Goal: Task Accomplishment & Management: Use online tool/utility

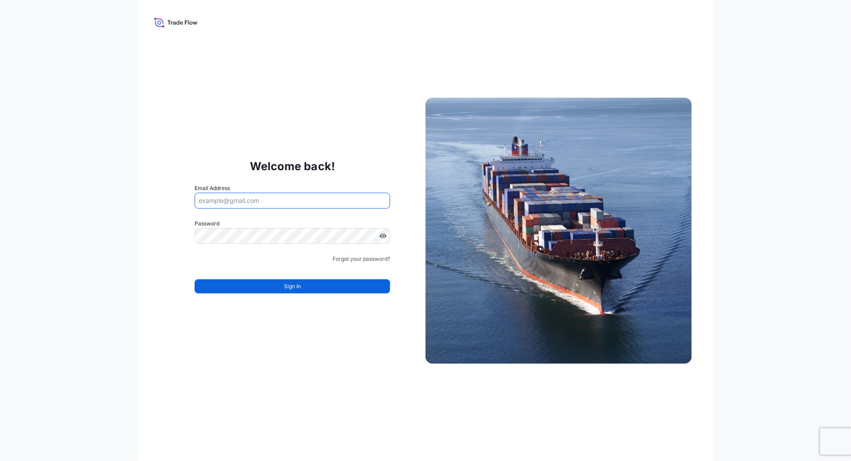
click at [311, 201] on input "Email Address" at bounding box center [293, 201] width 196 height 16
drag, startPoint x: 230, startPoint y: 66, endPoint x: 176, endPoint y: 19, distance: 72.1
click at [229, 65] on div "Welcome back! Email Address Please enter a valid email address Password Must in…" at bounding box center [425, 230] width 575 height 461
click at [176, 19] on icon at bounding box center [176, 22] width 44 height 13
click at [150, 20] on div "Welcome back! Email Address Please enter a valid email address Password Must in…" at bounding box center [425, 230] width 575 height 461
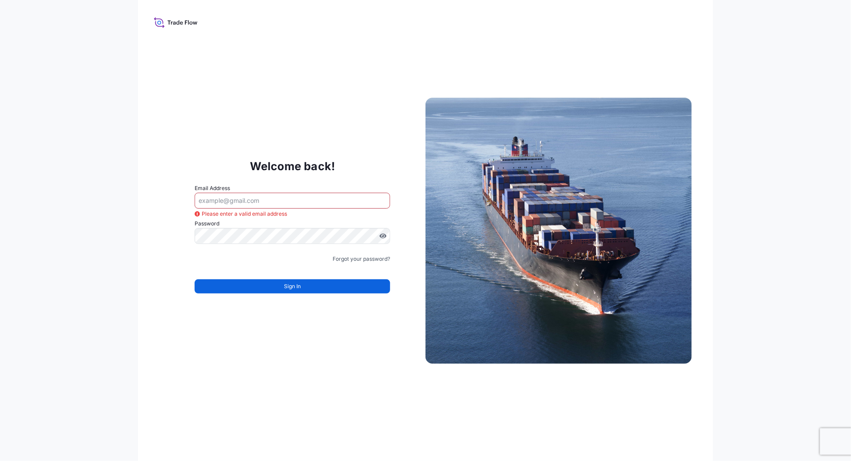
click at [161, 21] on icon at bounding box center [176, 22] width 44 height 13
click at [271, 30] on div "Welcome back! Email Address Please enter a valid email address Password Must in…" at bounding box center [425, 230] width 575 height 461
click at [224, 205] on input "Email Address" at bounding box center [293, 201] width 196 height 16
type input "[PERSON_NAME][EMAIL_ADDRESS][DOMAIN_NAME]"
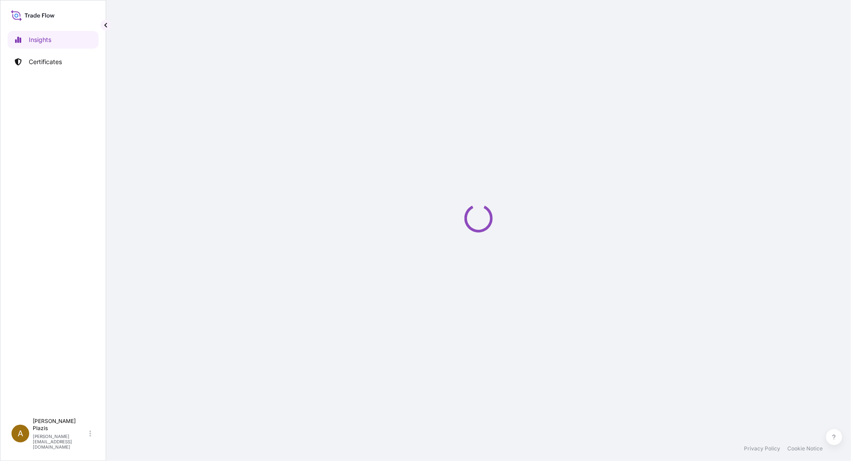
select select "2025"
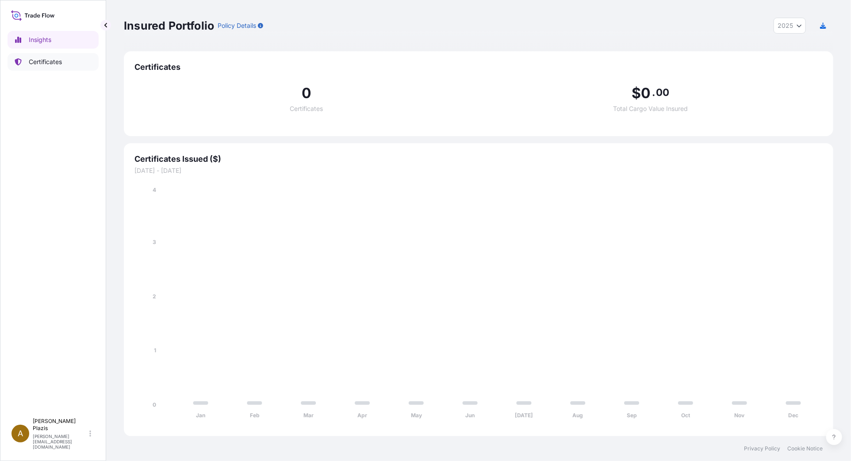
click at [61, 67] on link "Certificates" at bounding box center [53, 62] width 91 height 18
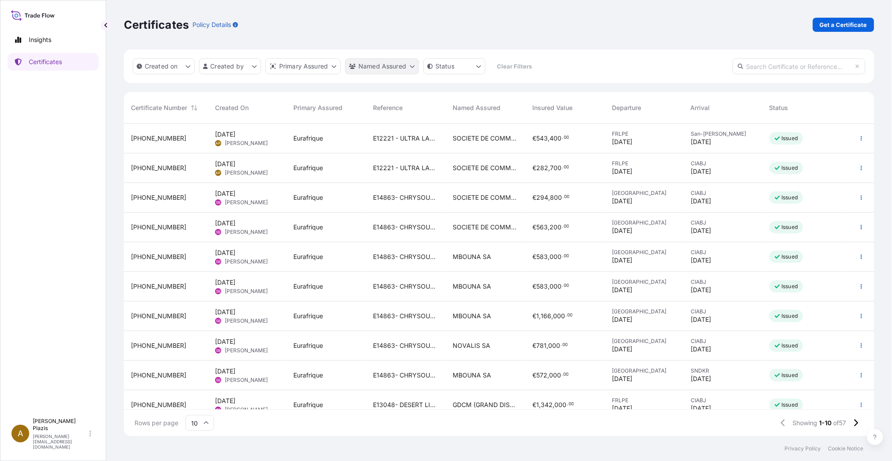
click at [362, 63] on html "Insights Certificates A [PERSON_NAME] [PERSON_NAME][EMAIL_ADDRESS][DOMAIN_NAME]…" at bounding box center [446, 230] width 892 height 461
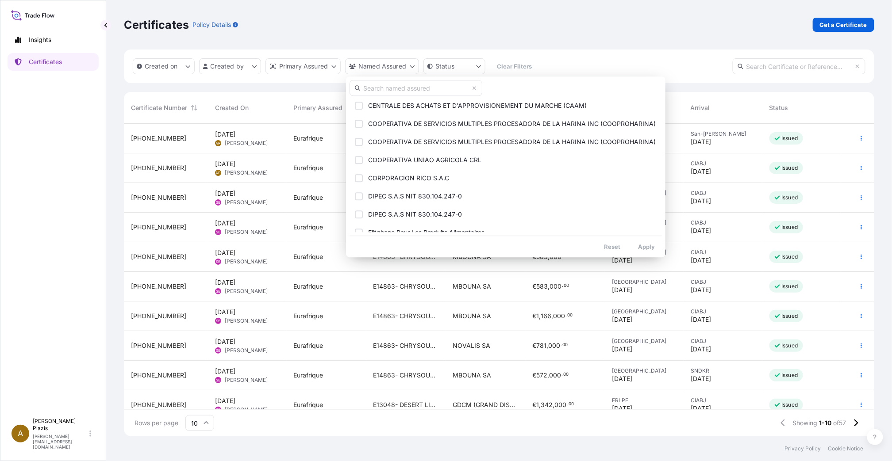
scroll to position [98, 0]
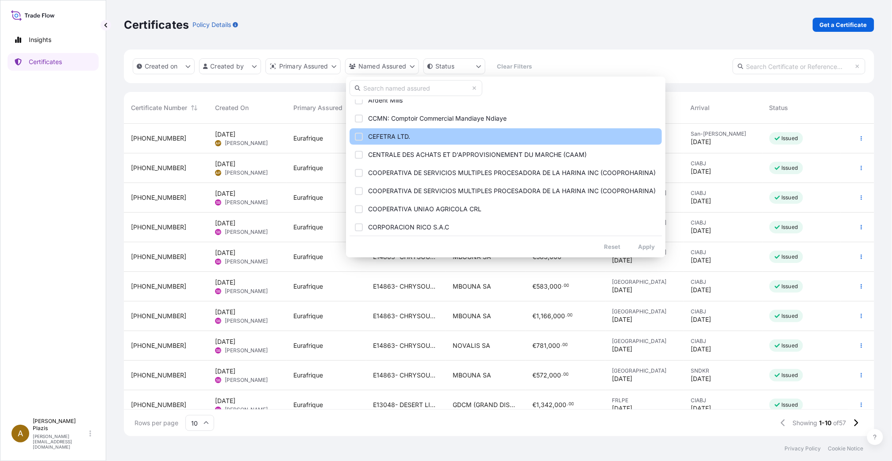
click at [400, 135] on span "CEFETRA LTD." at bounding box center [389, 136] width 42 height 9
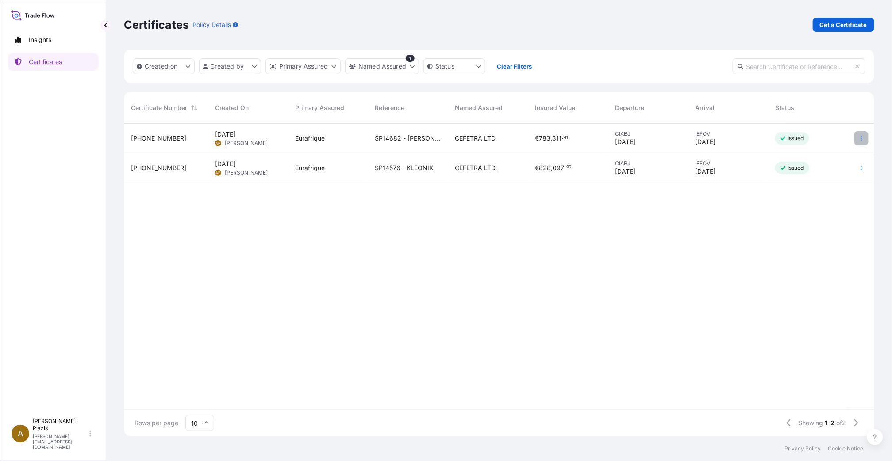
click at [851, 136] on icon "button" at bounding box center [861, 138] width 5 height 5
click at [839, 143] on p "Duplicate certificate" at bounding box center [818, 140] width 58 height 9
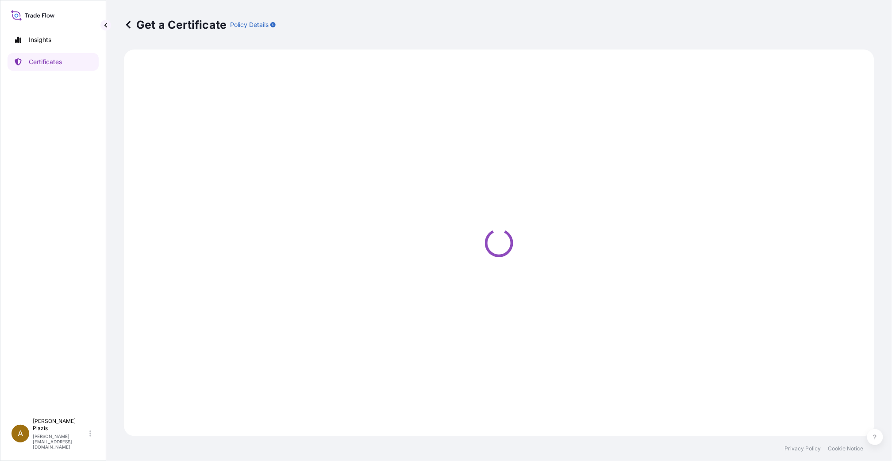
select select "Ocean Vessel"
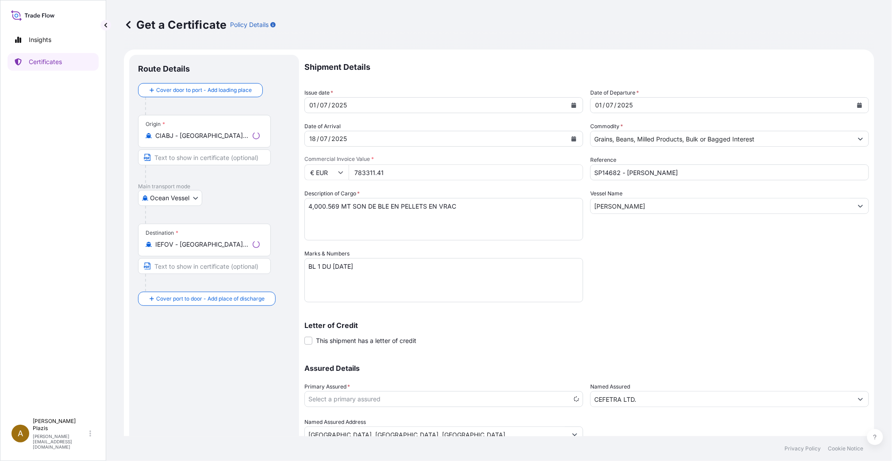
select select "31636"
click at [311, 107] on div "01" at bounding box center [312, 105] width 8 height 11
click at [574, 105] on button "Calendar" at bounding box center [574, 105] width 14 height 14
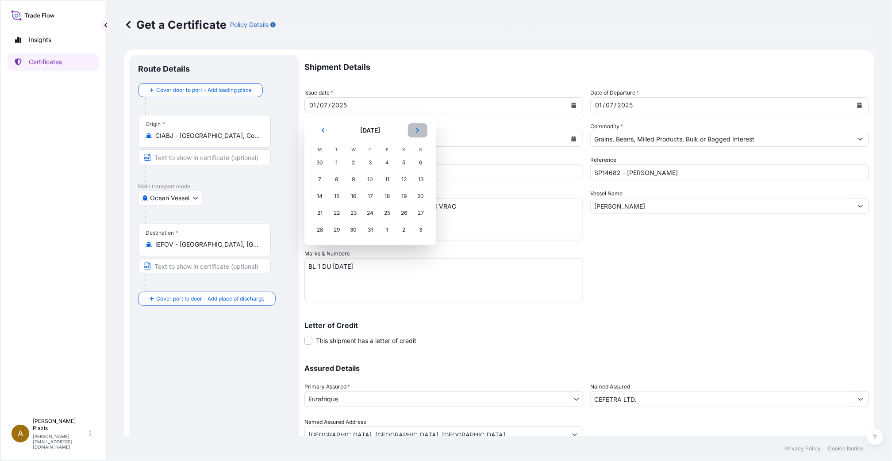
click at [417, 131] on icon "Next" at bounding box center [417, 130] width 5 height 5
click at [317, 178] on div "8" at bounding box center [320, 180] width 16 height 16
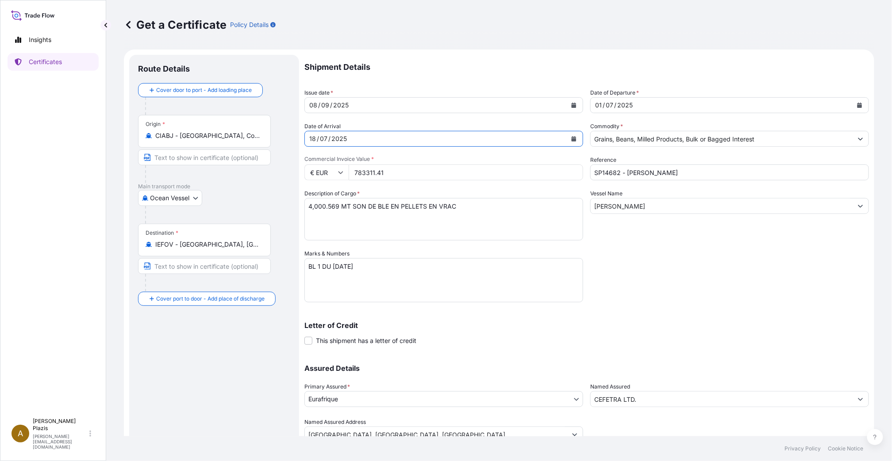
click at [485, 140] on div "[DATE]" at bounding box center [436, 139] width 262 height 16
click at [572, 137] on icon "Calendar" at bounding box center [574, 138] width 5 height 5
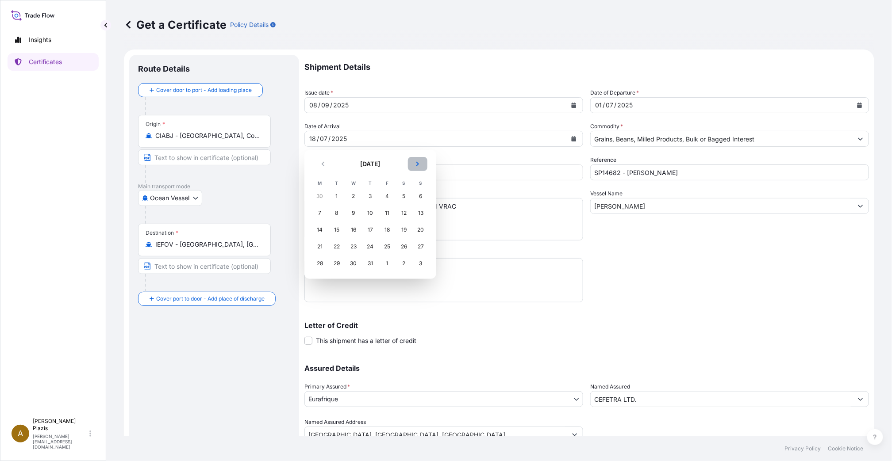
click at [417, 163] on icon "Next" at bounding box center [417, 163] width 5 height 5
click at [338, 245] on div "23" at bounding box center [337, 247] width 16 height 16
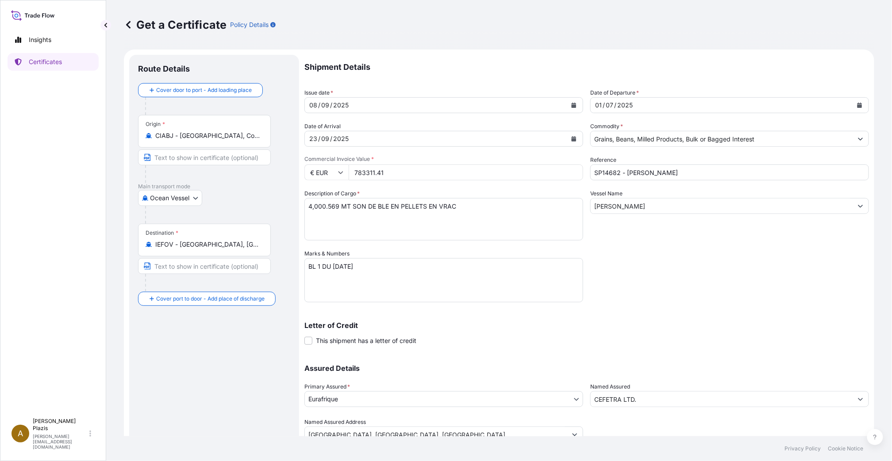
click at [432, 173] on input "783311.41" at bounding box center [466, 173] width 234 height 16
drag, startPoint x: 401, startPoint y: 173, endPoint x: 316, endPoint y: 173, distance: 84.9
click at [316, 173] on div "€ EUR 783311.41" at bounding box center [443, 173] width 279 height 16
type input "1050682.33"
click at [392, 218] on textarea "4,000.569 MT SON DE BLE EN PELLETS EN VRAC" at bounding box center [443, 219] width 279 height 42
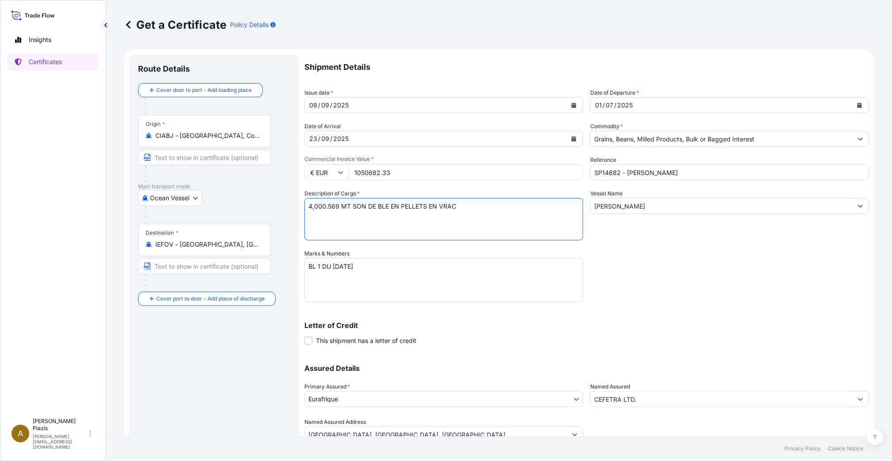
click at [309, 209] on textarea "4,000.569 MT SON DE BLE EN PELLETS EN VRAC" at bounding box center [443, 219] width 279 height 42
click at [403, 225] on textarea "4,000.569 MT SON DE BLE EN PELLETS EN VRAC" at bounding box center [443, 219] width 279 height 42
click at [436, 230] on textarea "4,000.569 MT SON DE BLE EN PELLETS EN VRAC" at bounding box center [443, 219] width 279 height 42
type textarea "5,458.090 MT SON DE BLE EN PELLETS EN VRAC"
drag, startPoint x: 333, startPoint y: 263, endPoint x: 347, endPoint y: 266, distance: 14.2
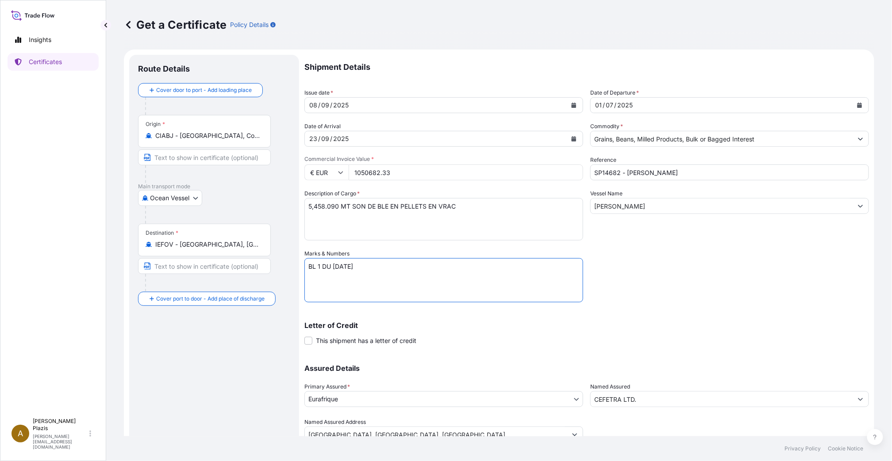
click at [347, 266] on textarea "BL 1 DU [DATE]" at bounding box center [443, 280] width 279 height 44
type textarea "BL 1 DU [DATE]"
click at [594, 102] on div "01" at bounding box center [598, 105] width 8 height 11
click at [610, 104] on div "09" at bounding box center [611, 105] width 10 height 11
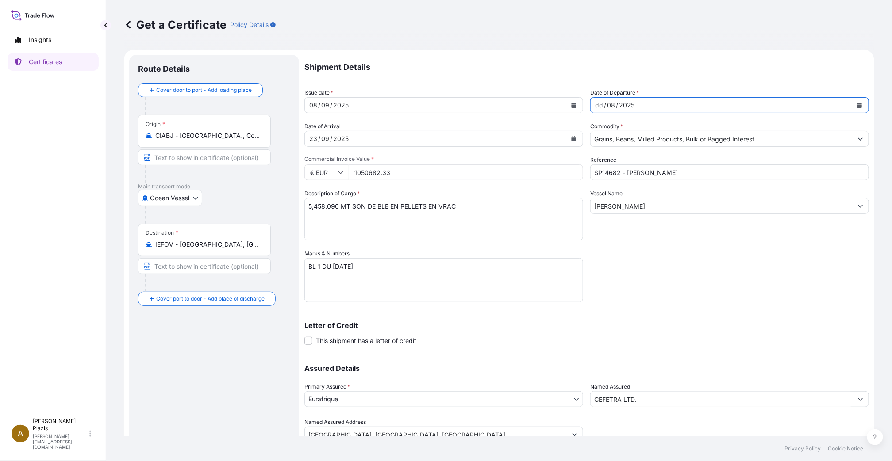
click at [851, 107] on button "Calendar" at bounding box center [859, 105] width 14 height 14
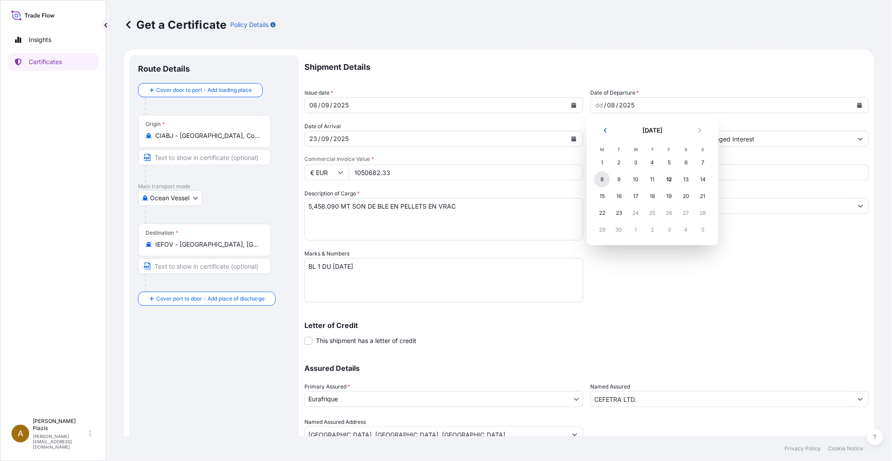
click at [603, 179] on div "8" at bounding box center [602, 180] width 16 height 16
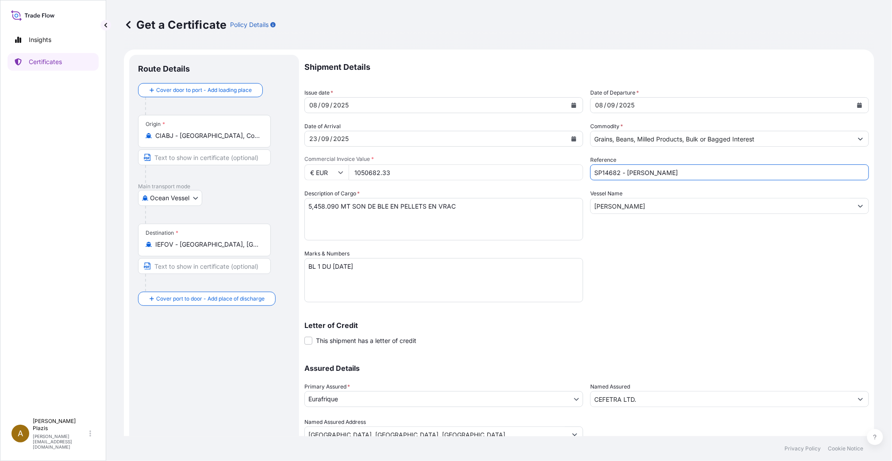
click at [656, 176] on input "SP14682 - [PERSON_NAME]" at bounding box center [729, 173] width 279 height 16
drag, startPoint x: 609, startPoint y: 173, endPoint x: 615, endPoint y: 174, distance: 6.4
click at [615, 174] on input "SP14682 - [PERSON_NAME]" at bounding box center [729, 173] width 279 height 16
type input "SP14748 - ONEGO CAPRI"
click at [620, 206] on input "[PERSON_NAME]" at bounding box center [722, 206] width 262 height 16
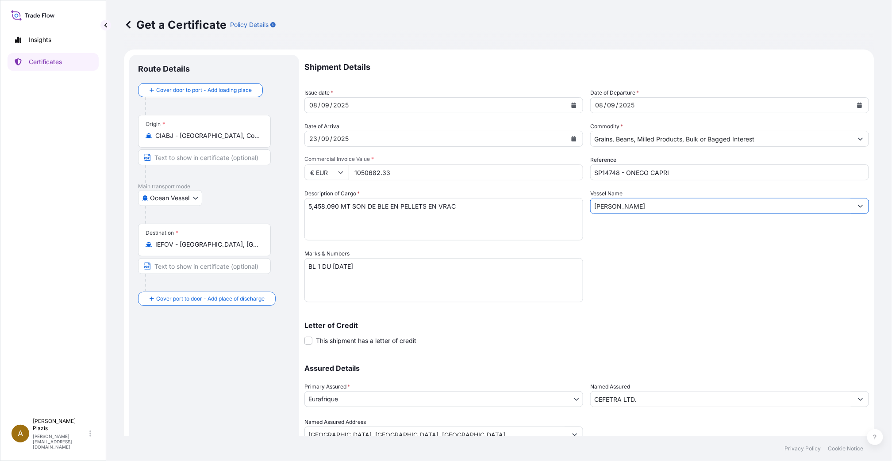
drag, startPoint x: 673, startPoint y: 209, endPoint x: 434, endPoint y: 184, distance: 240.6
click at [434, 184] on div "Shipment Details Issue date * [DATE] Date of Departure * [DATE] Date of Arrival…" at bounding box center [586, 249] width 564 height 388
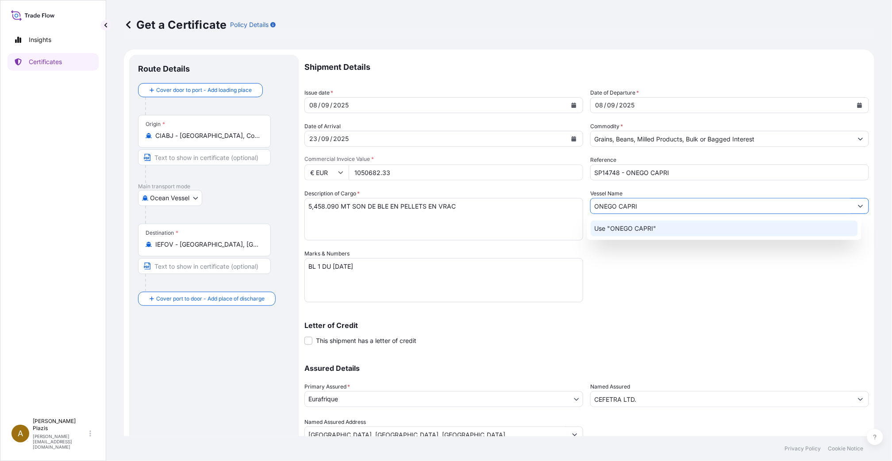
click at [651, 230] on p "Use "ONEGO CAPRI"" at bounding box center [625, 228] width 62 height 9
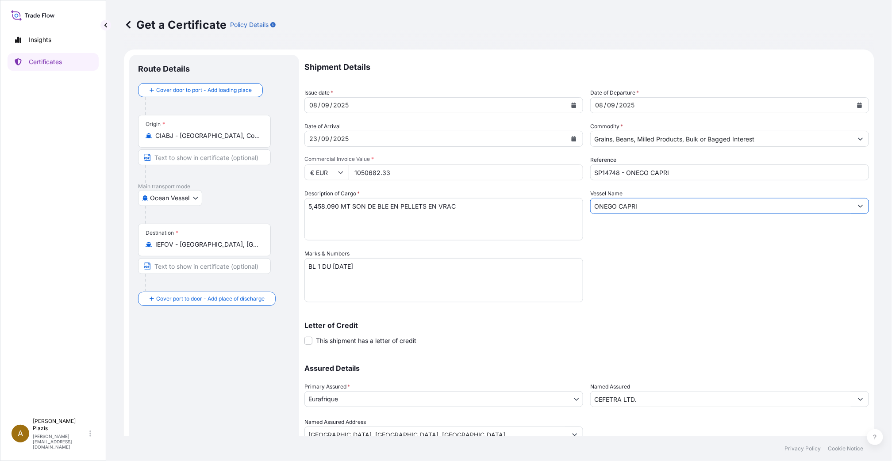
type input "ONEGO CAPRI"
click at [651, 244] on div "Shipment Details Issue date * [DATE] Date of Departure * [DATE] Date of Arrival…" at bounding box center [586, 249] width 564 height 388
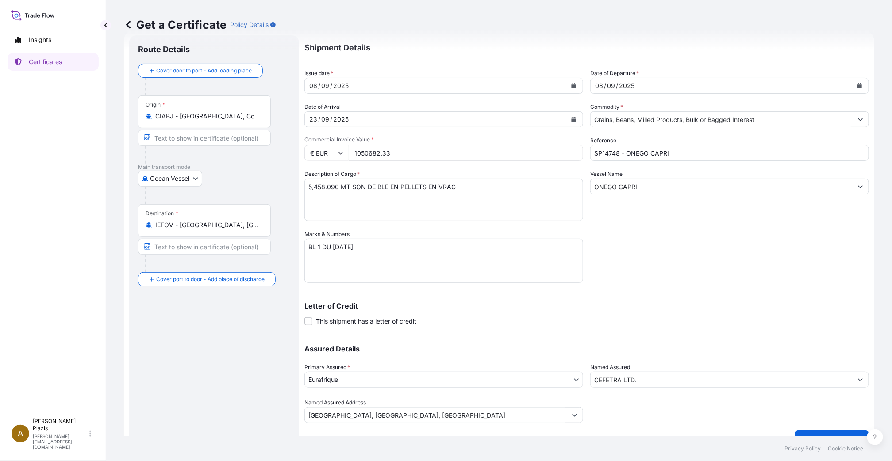
scroll to position [36, 0]
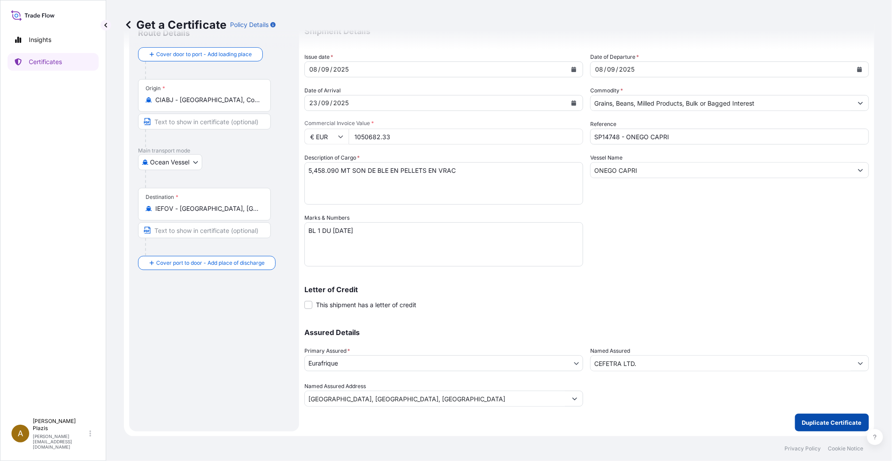
click at [821, 420] on p "Duplicate Certificate" at bounding box center [832, 422] width 60 height 9
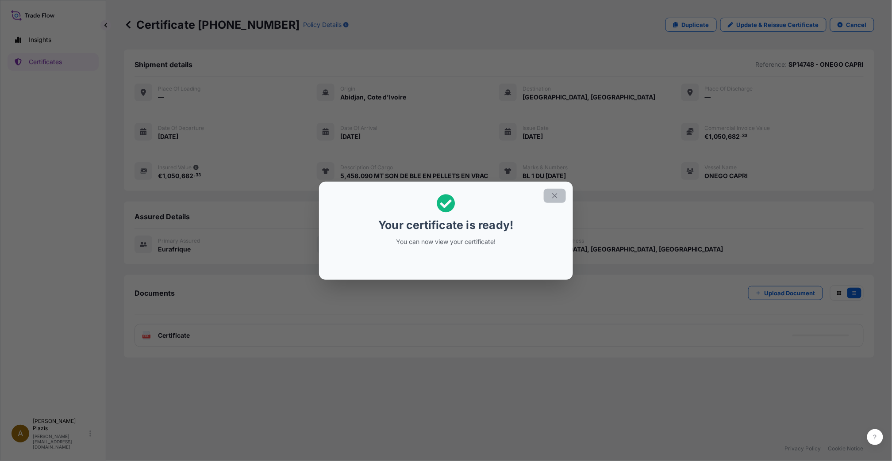
click at [552, 192] on icon "button" at bounding box center [555, 196] width 8 height 8
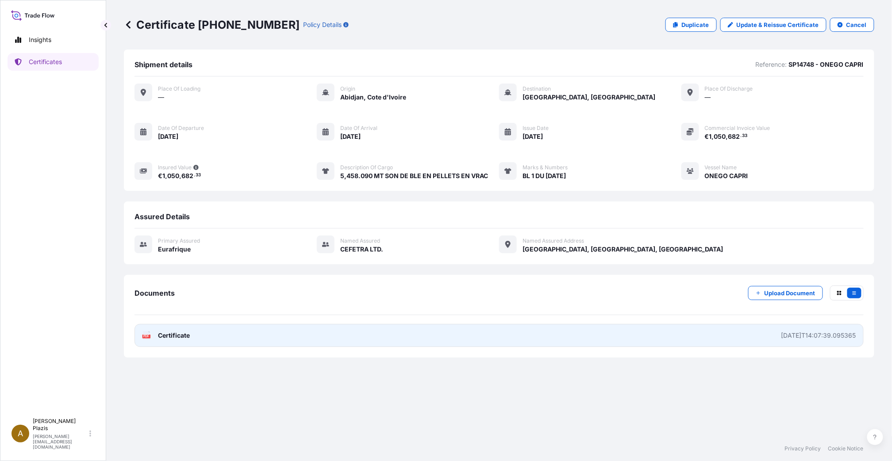
click at [173, 336] on span "Certificate" at bounding box center [174, 335] width 32 height 9
